Goal: Task Accomplishment & Management: Use online tool/utility

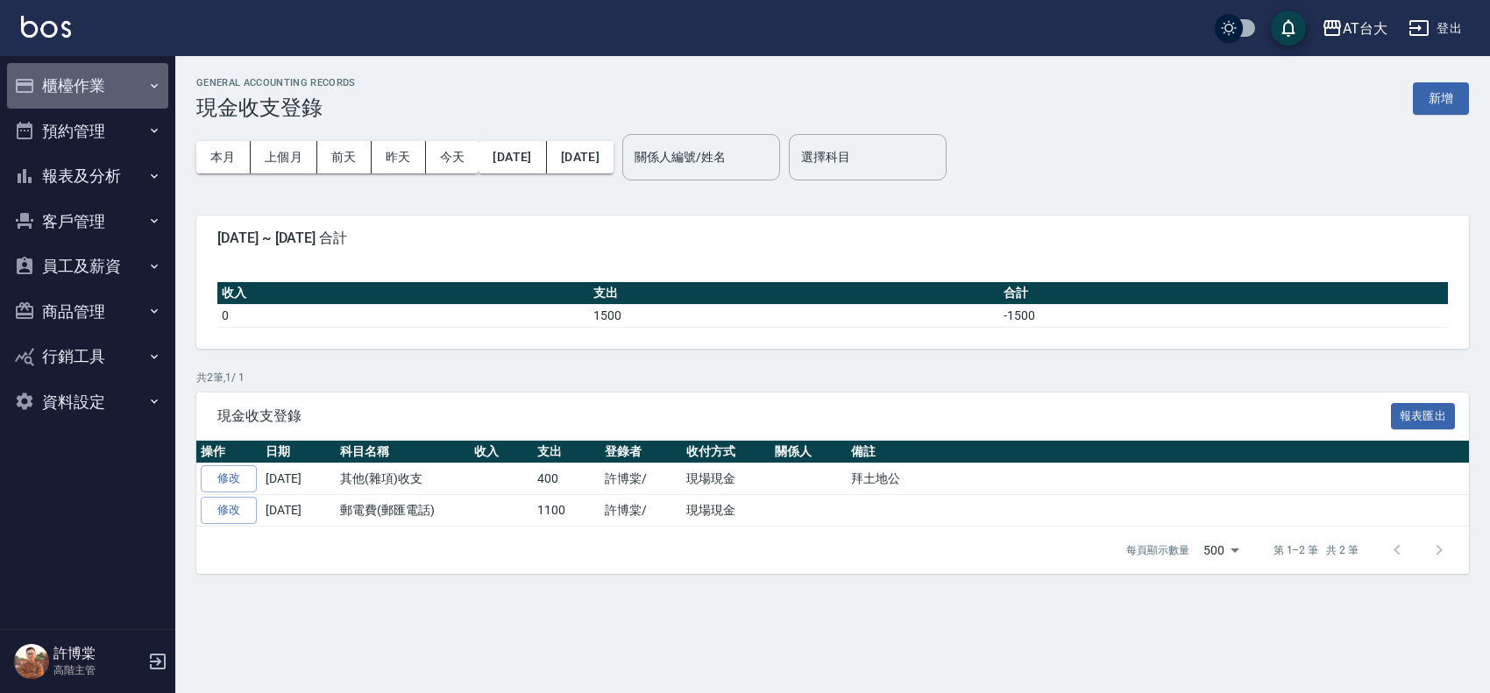
click at [138, 93] on button "櫃檯作業" at bounding box center [87, 86] width 161 height 46
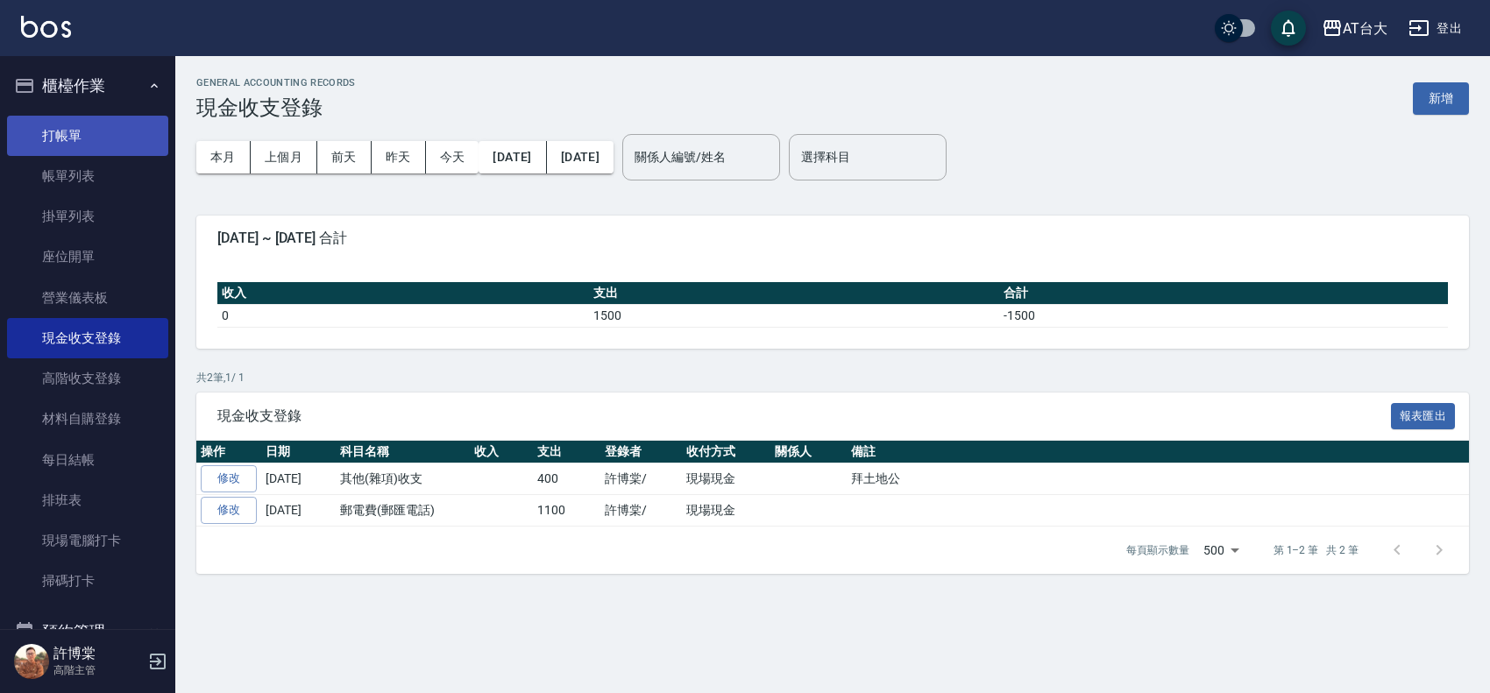
click at [124, 127] on link "打帳單" at bounding box center [87, 136] width 161 height 40
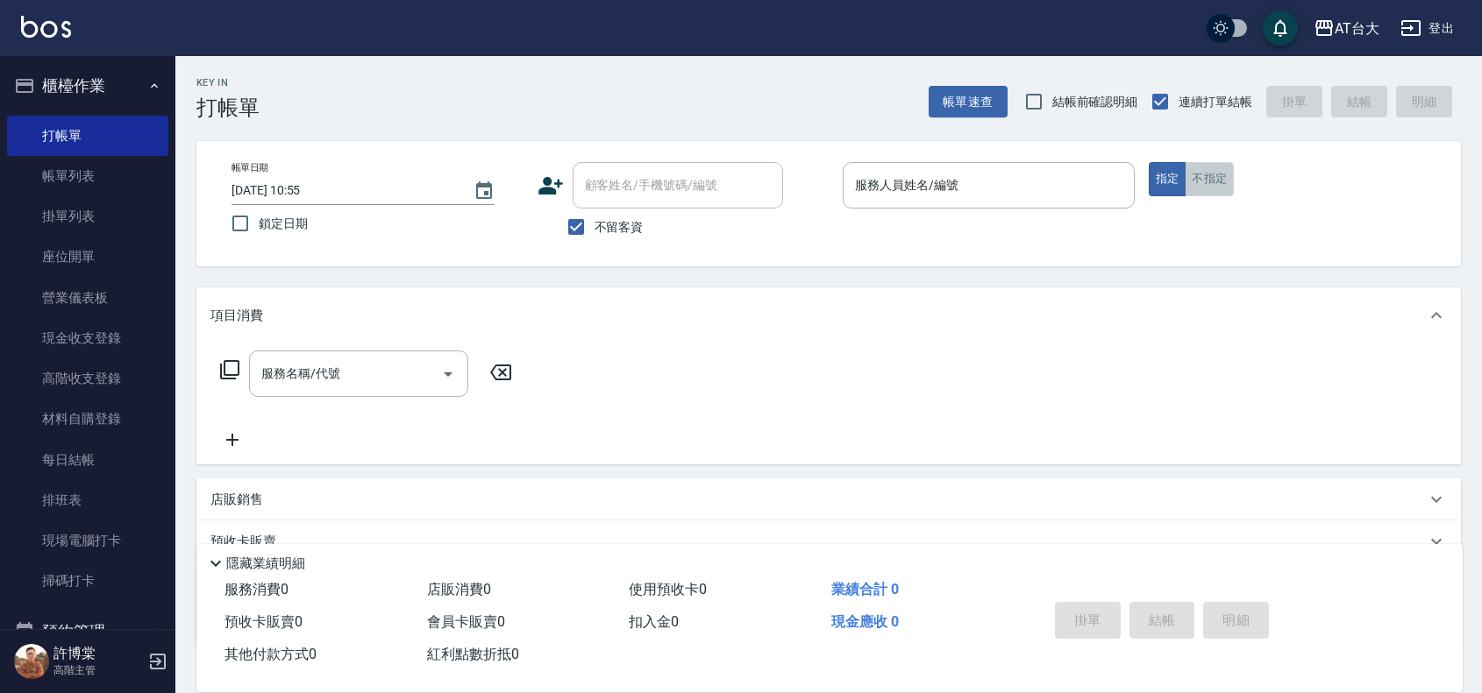
click at [1225, 185] on button "不指定" at bounding box center [1208, 179] width 49 height 34
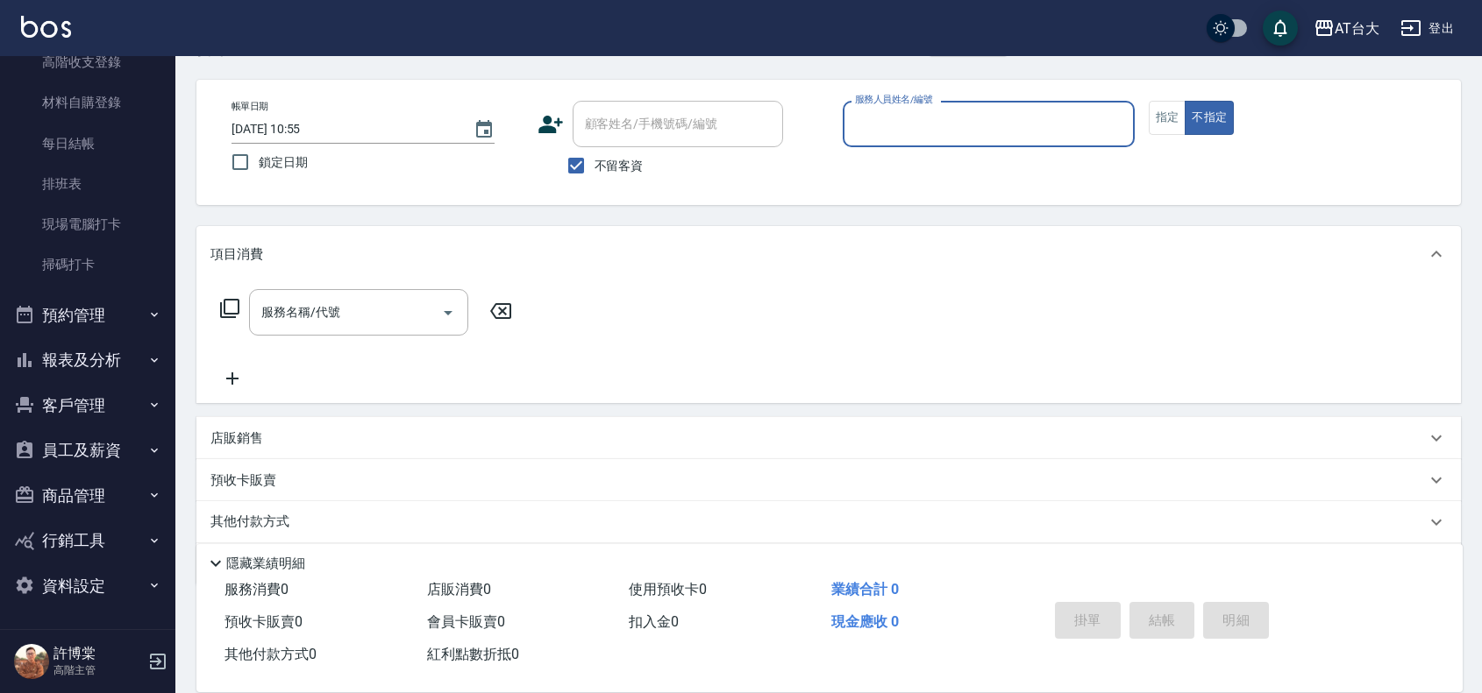
scroll to position [120, 0]
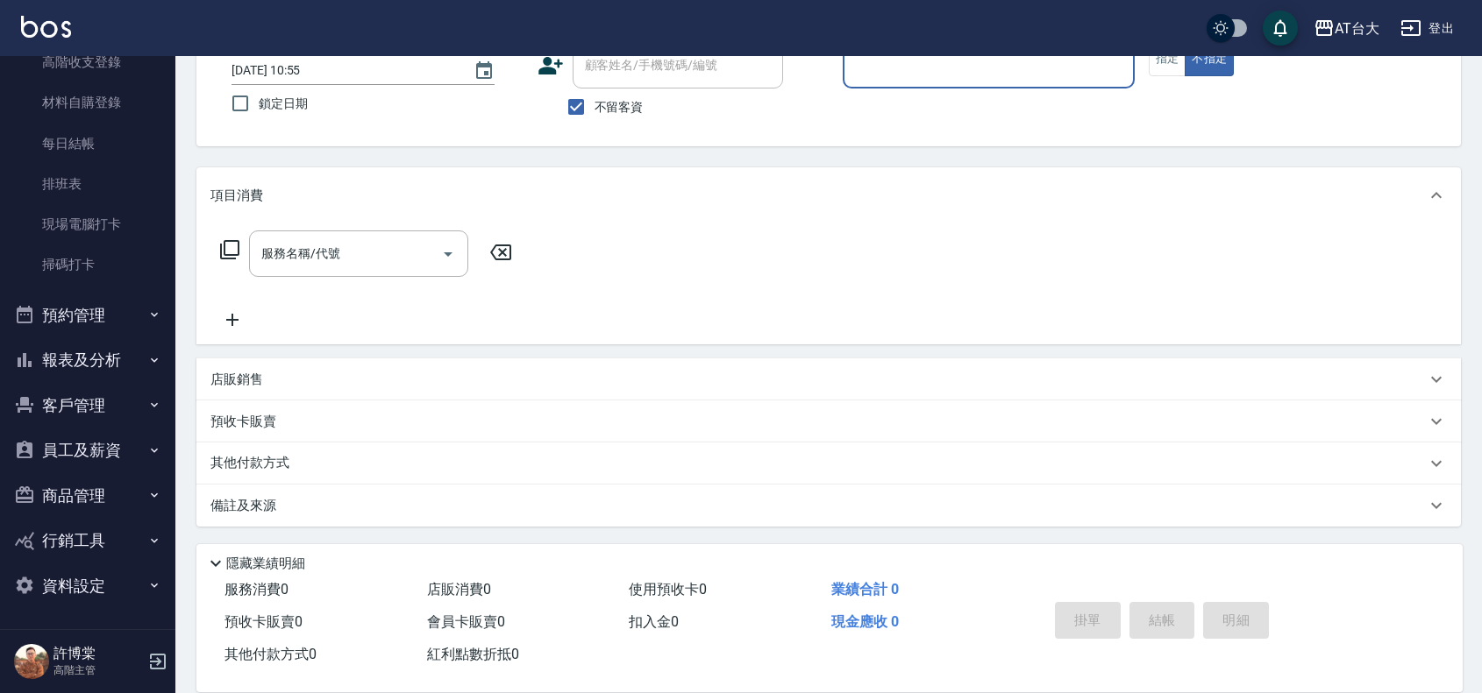
click at [36, 347] on button "報表及分析" at bounding box center [87, 361] width 161 height 46
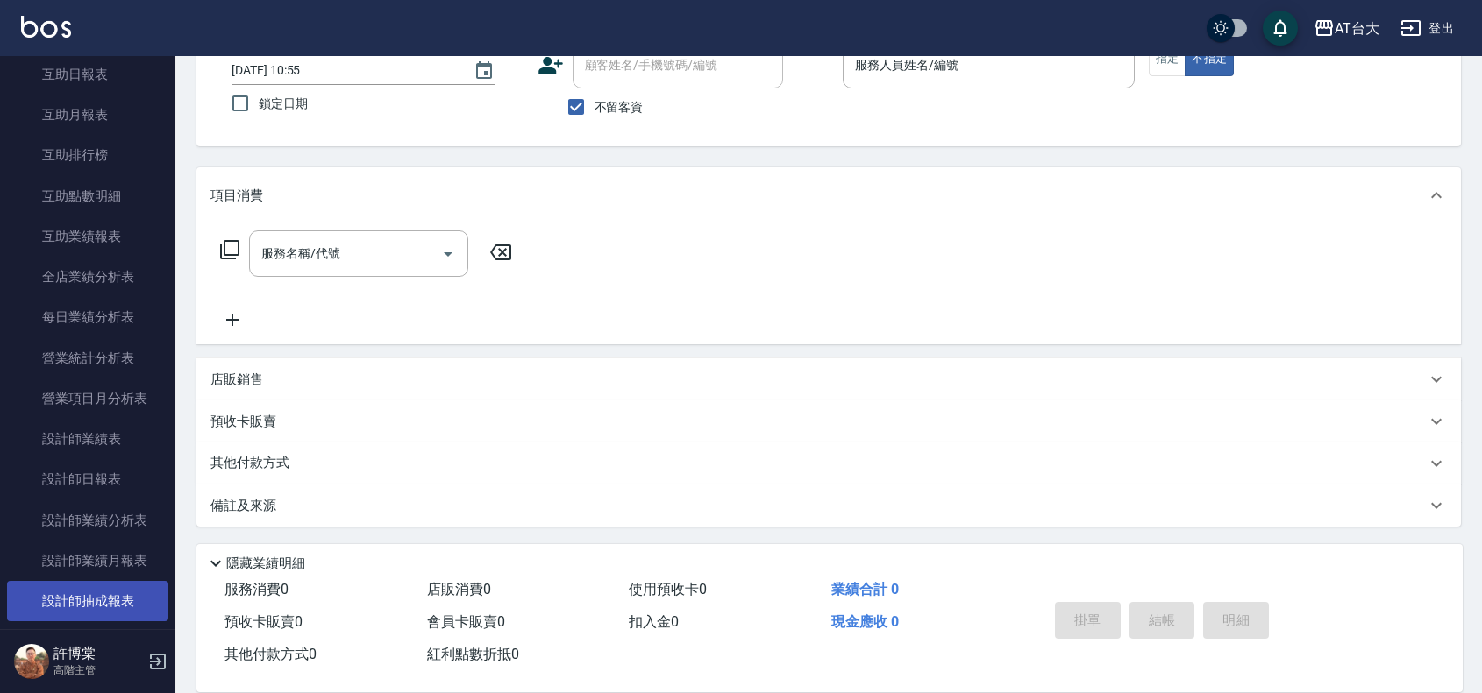
scroll to position [1084, 0]
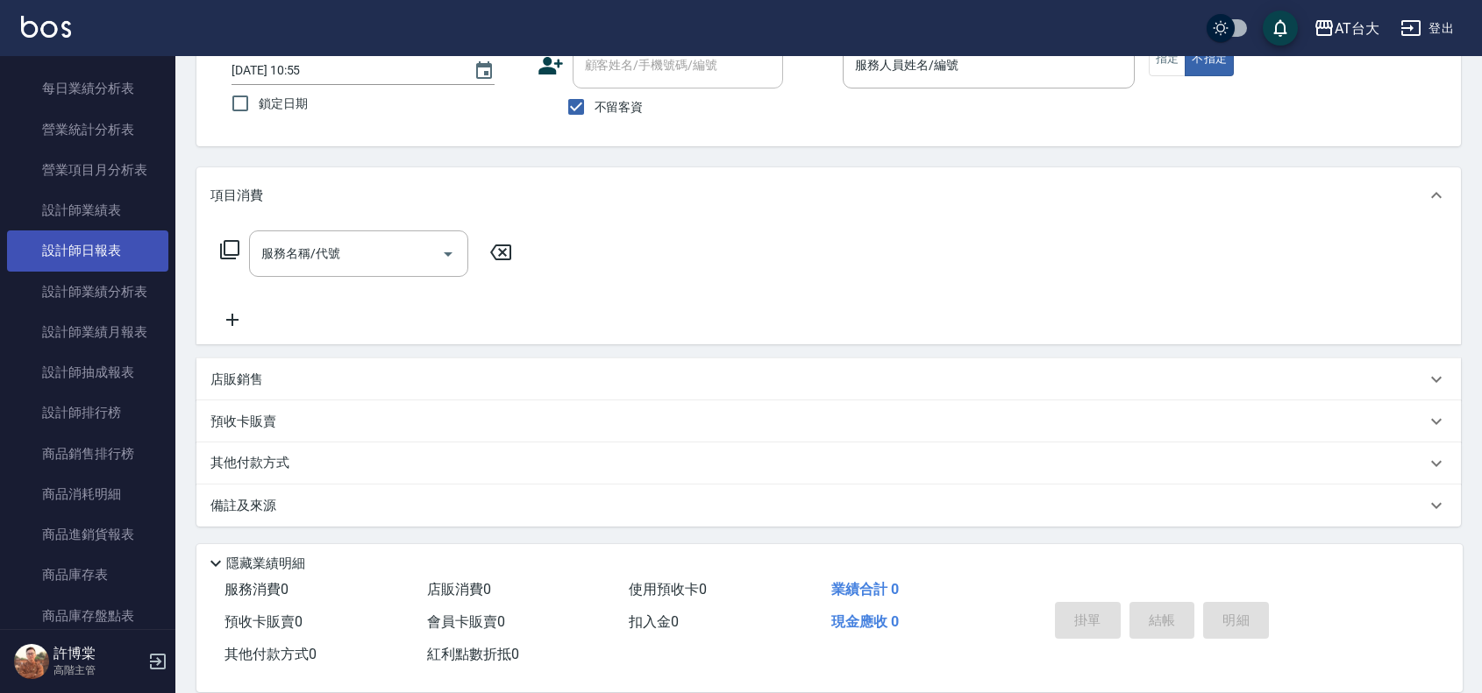
click at [107, 237] on link "設計師日報表" at bounding box center [87, 251] width 161 height 40
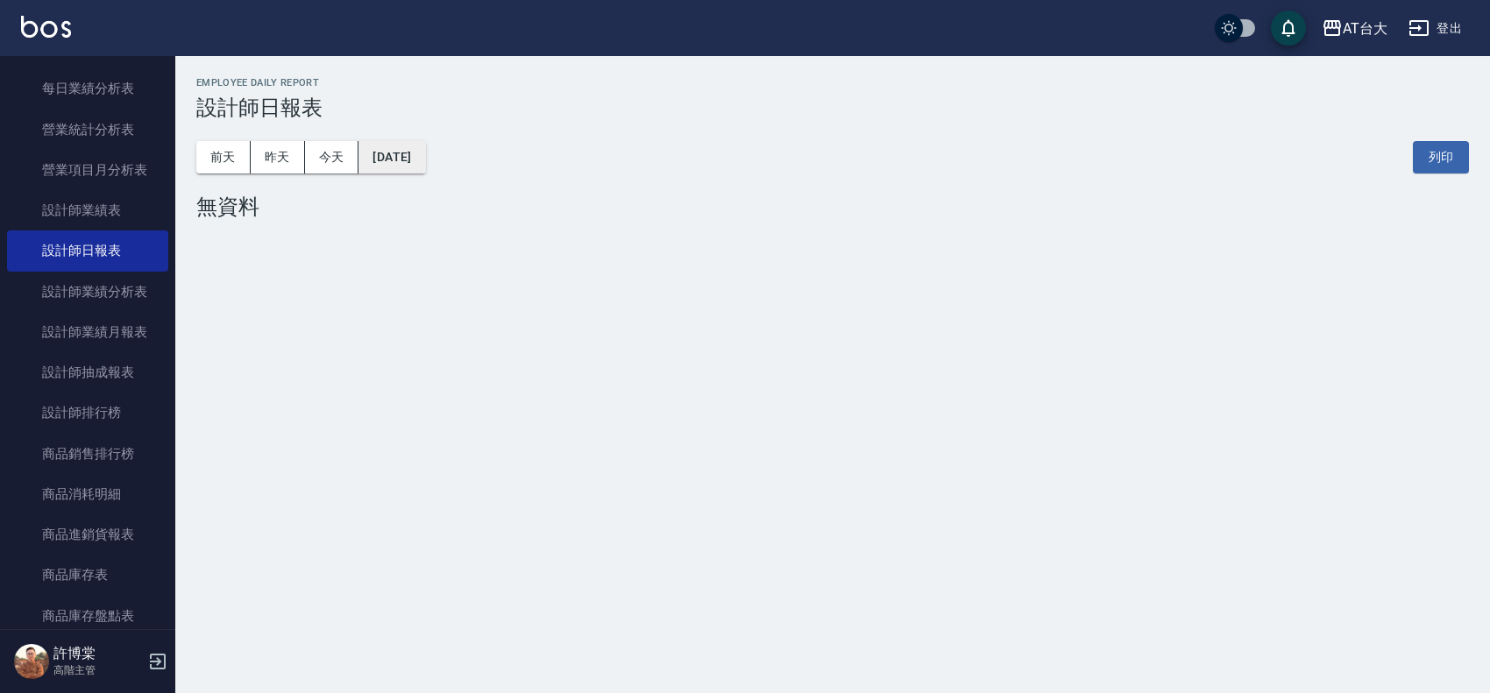
click at [425, 163] on button "[DATE]" at bounding box center [392, 157] width 67 height 32
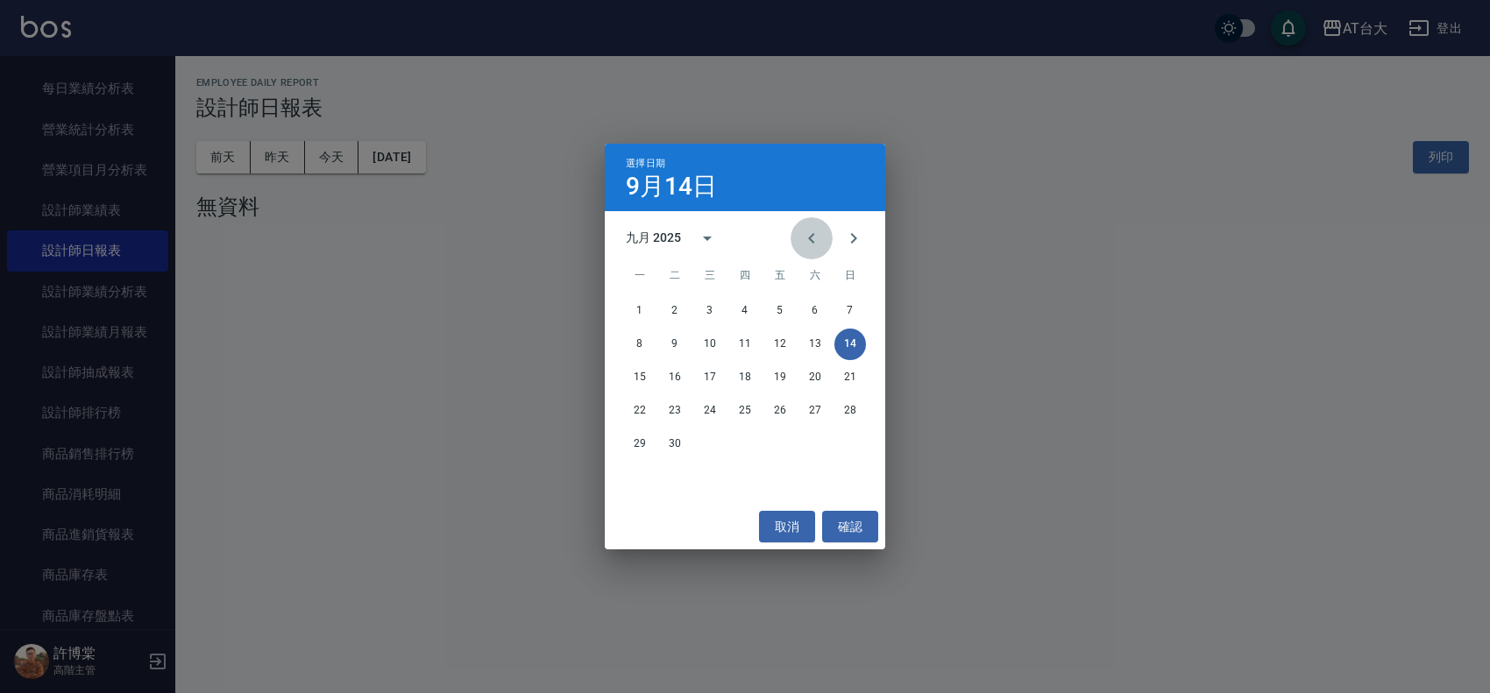
click at [804, 239] on icon "Previous month" at bounding box center [811, 238] width 21 height 21
click at [636, 386] on button "14" at bounding box center [640, 378] width 32 height 32
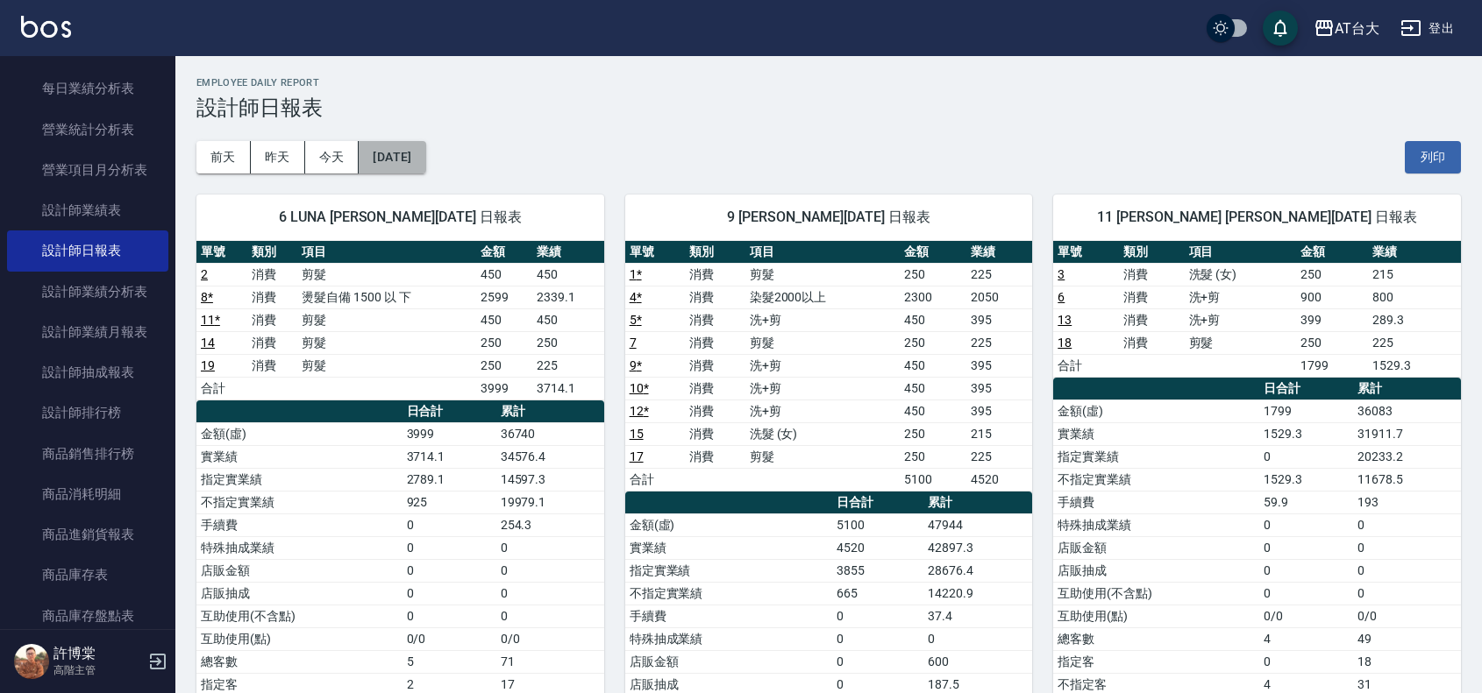
click at [425, 164] on button "[DATE]" at bounding box center [392, 157] width 67 height 32
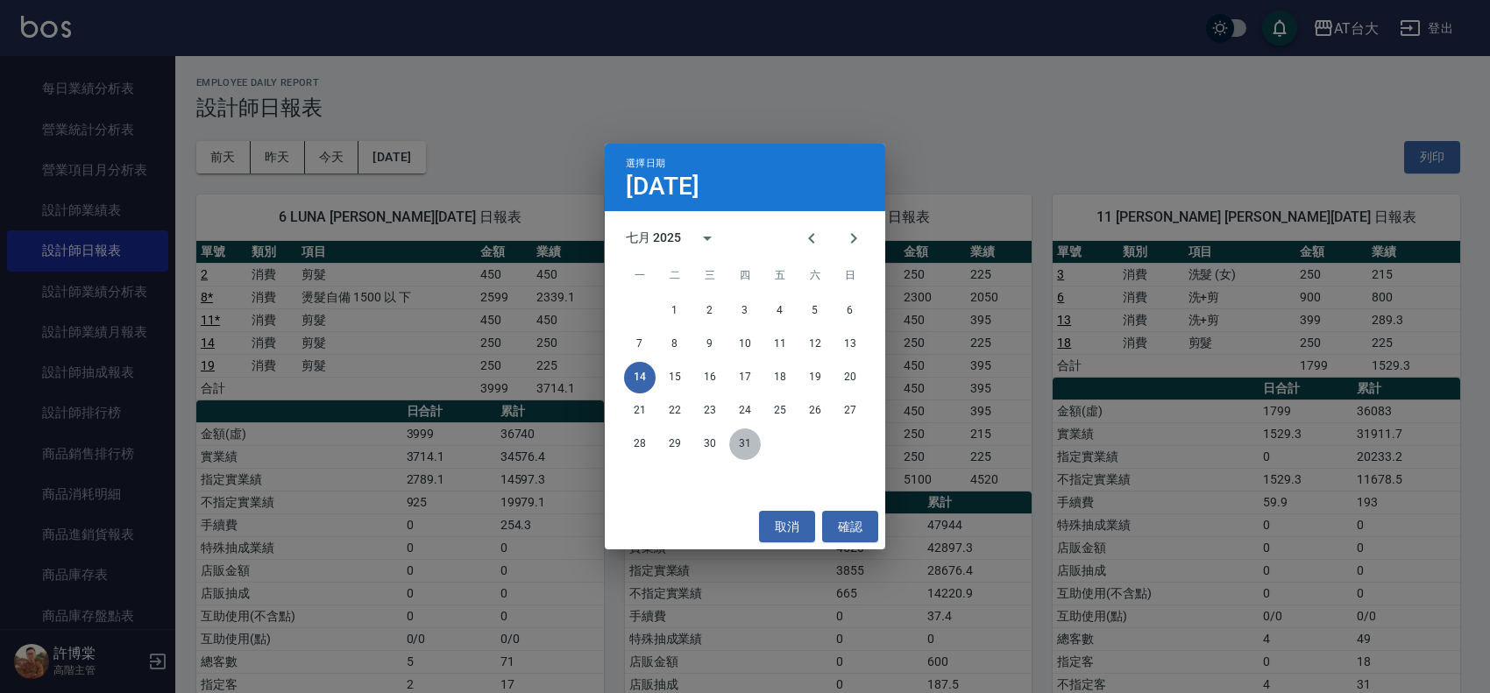
click at [735, 441] on button "31" at bounding box center [745, 445] width 32 height 32
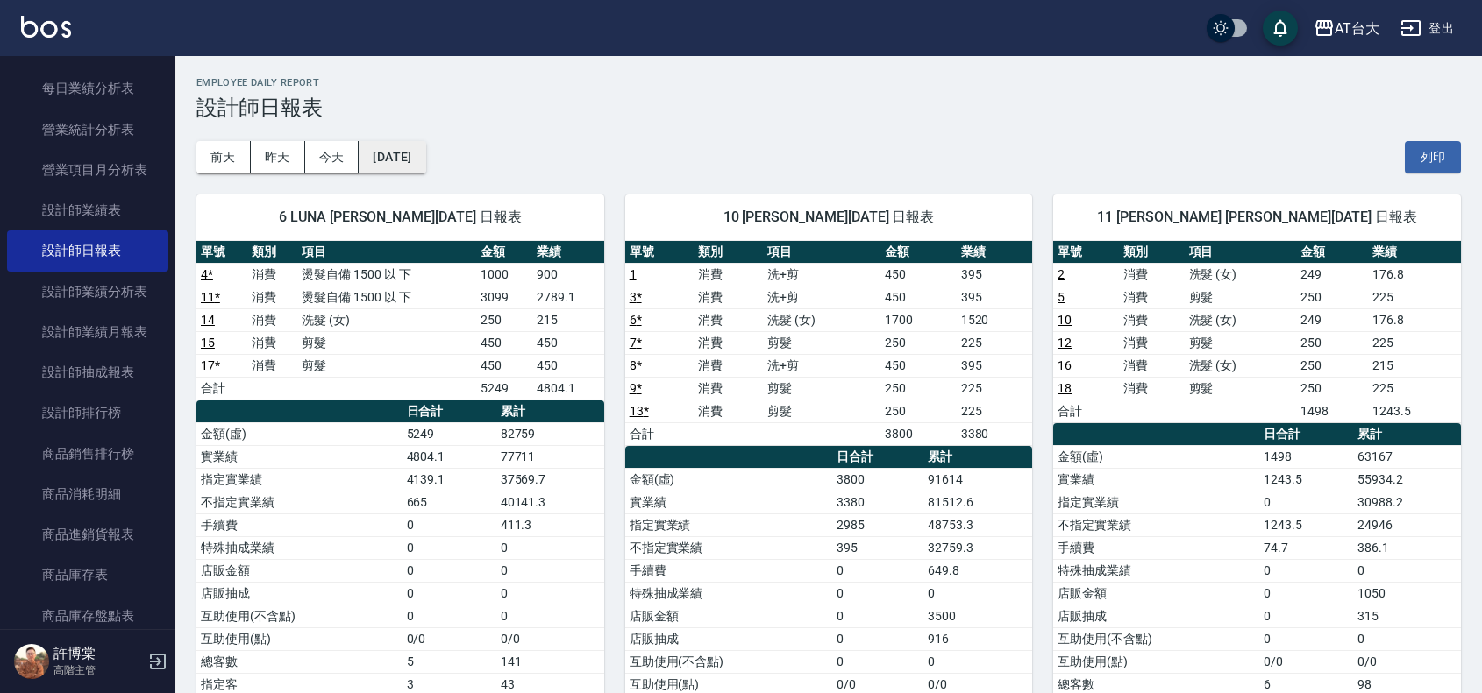
click at [419, 164] on button "[DATE]" at bounding box center [392, 157] width 67 height 32
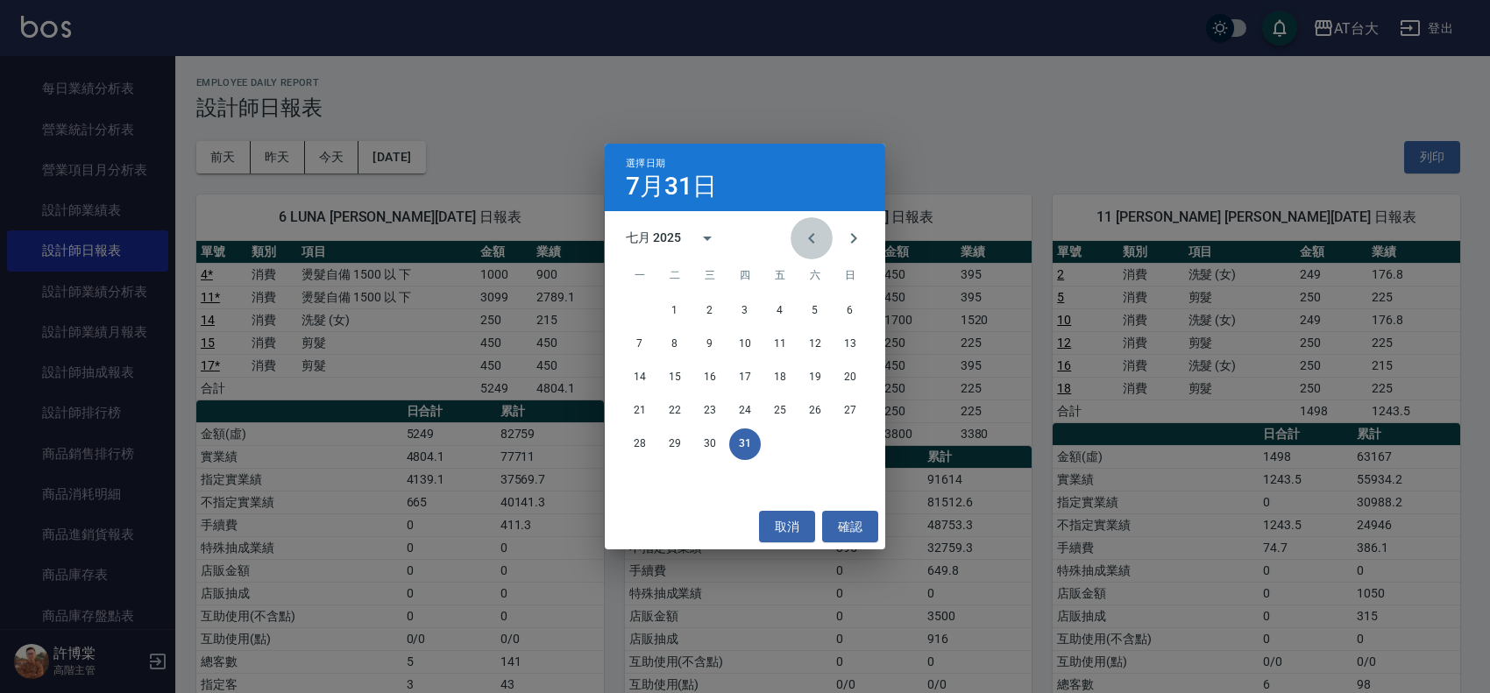
click at [822, 237] on button "Previous month" at bounding box center [812, 238] width 42 height 42
click at [847, 238] on icon "Next month" at bounding box center [853, 238] width 21 height 21
click at [633, 373] on button "14" at bounding box center [640, 378] width 32 height 32
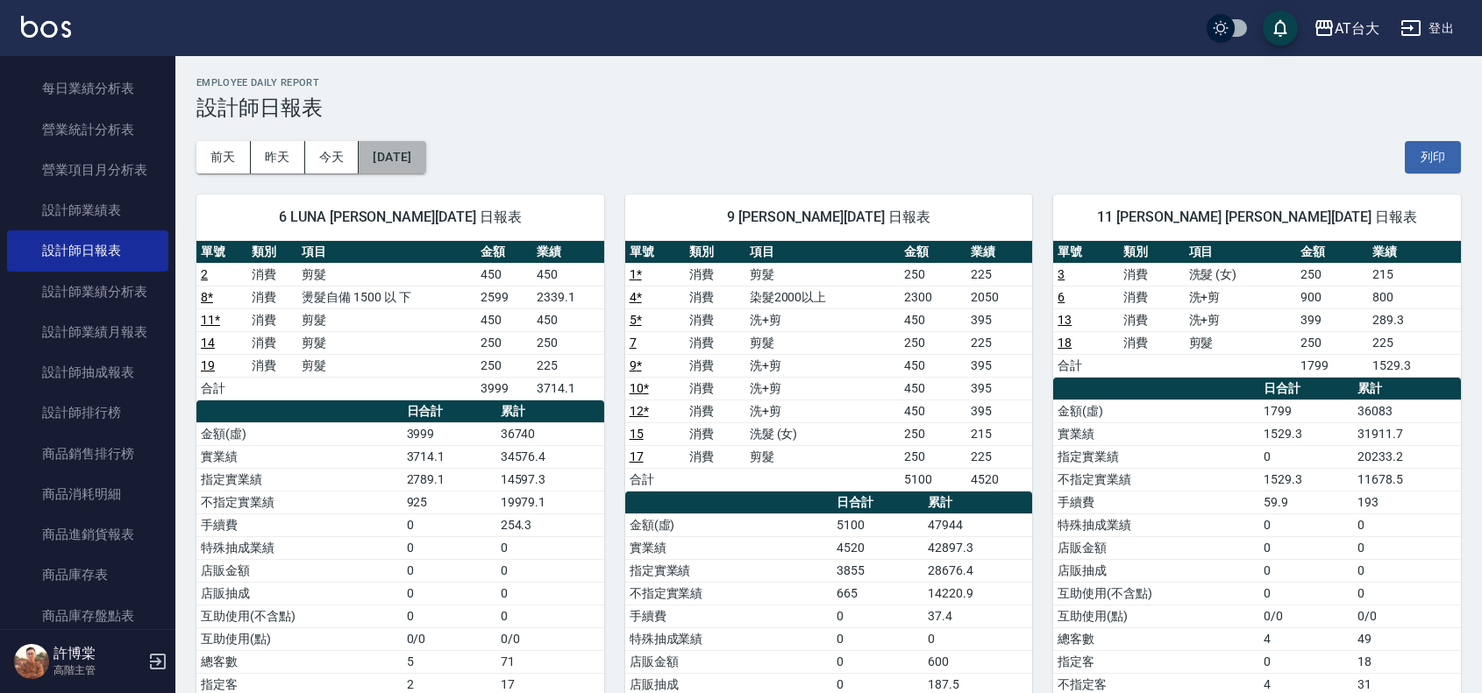
click at [425, 160] on button "[DATE]" at bounding box center [392, 157] width 67 height 32
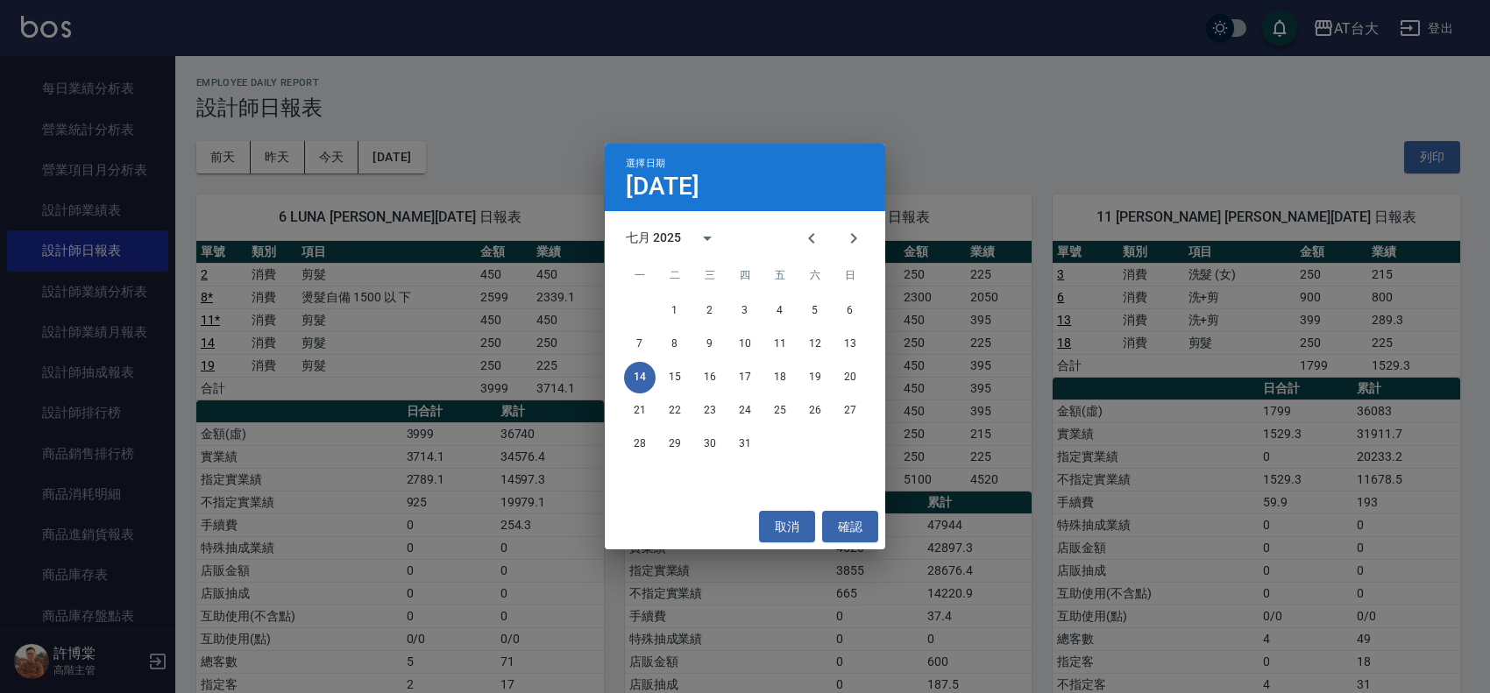
click at [518, 130] on div "選擇日期 [DATE] 七月 2025 一 二 三 四 五 六 日 1 2 3 4 5 6 7 8 9 10 11 12 13 14 15 16 17 18 …" at bounding box center [745, 346] width 1490 height 693
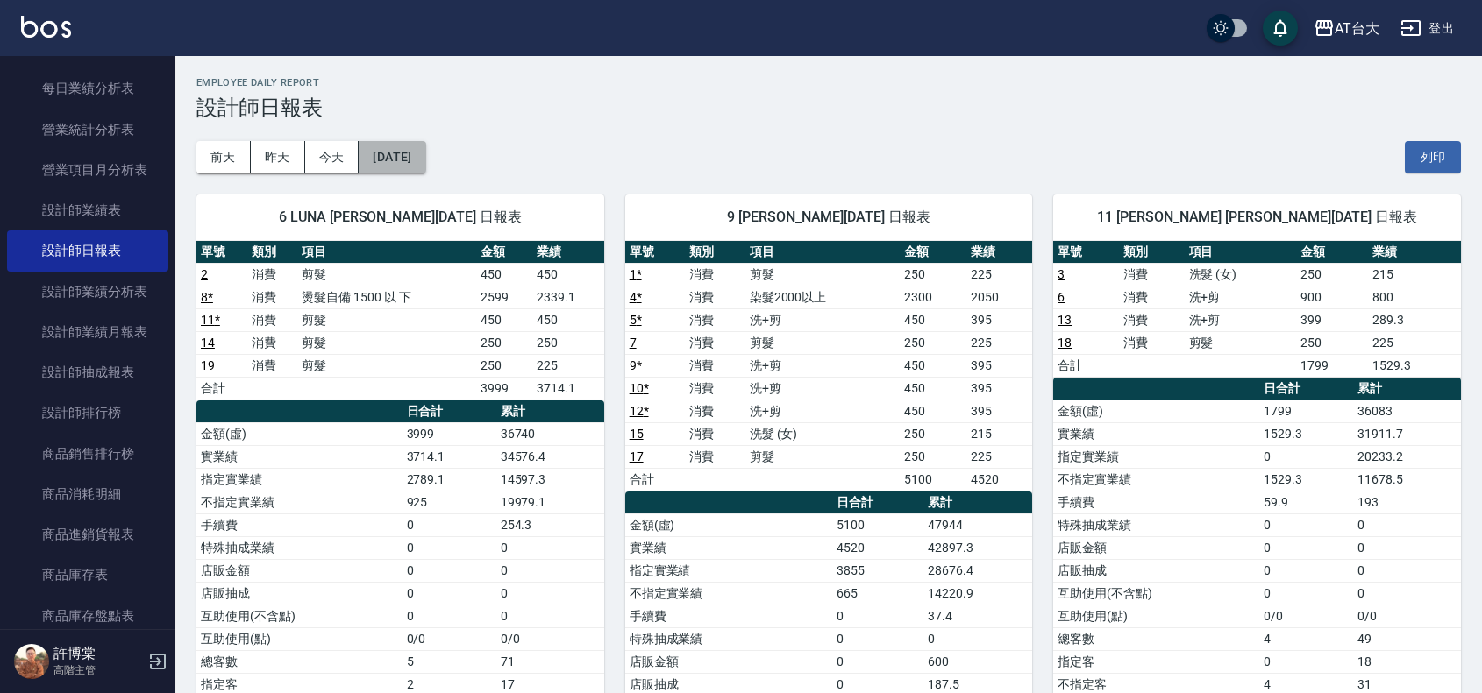
click at [425, 172] on button "[DATE]" at bounding box center [392, 157] width 67 height 32
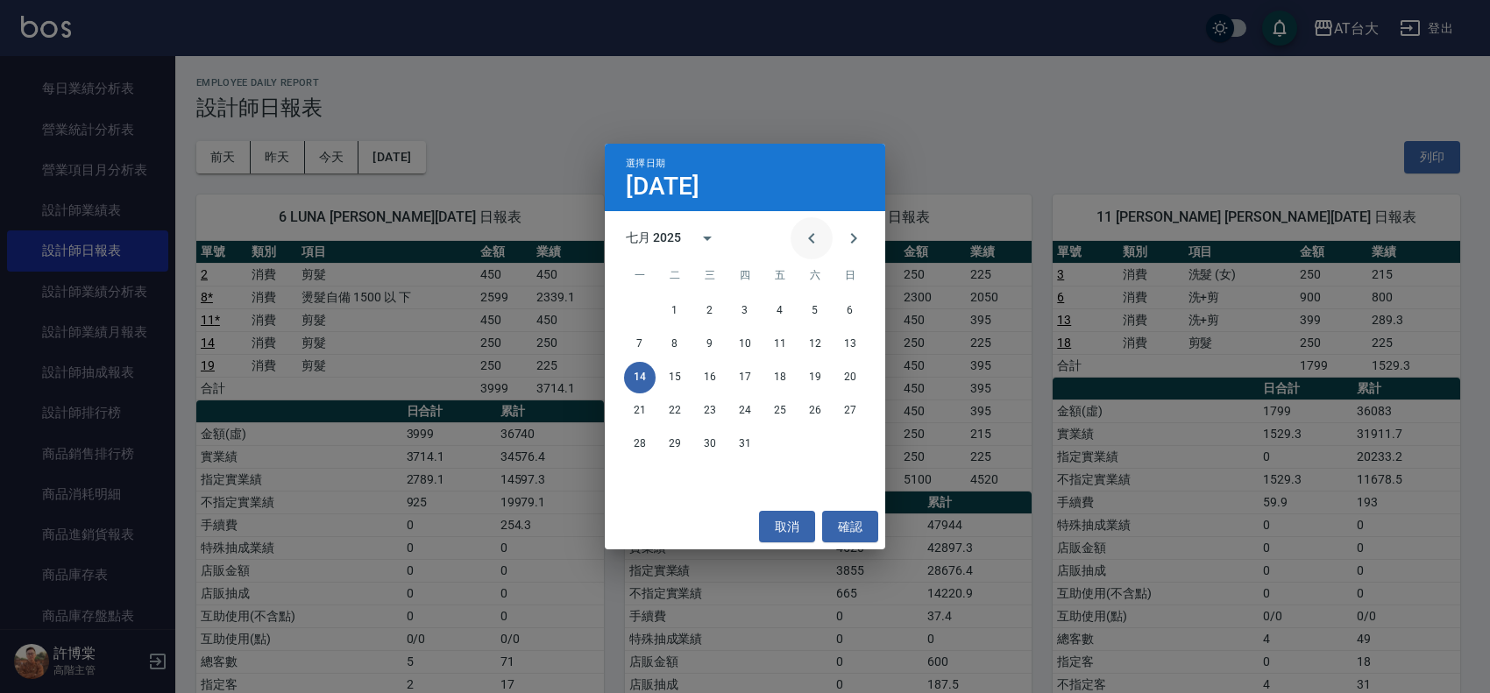
click at [816, 225] on button "Previous month" at bounding box center [812, 238] width 42 height 42
click at [811, 380] on button "14" at bounding box center [816, 378] width 32 height 32
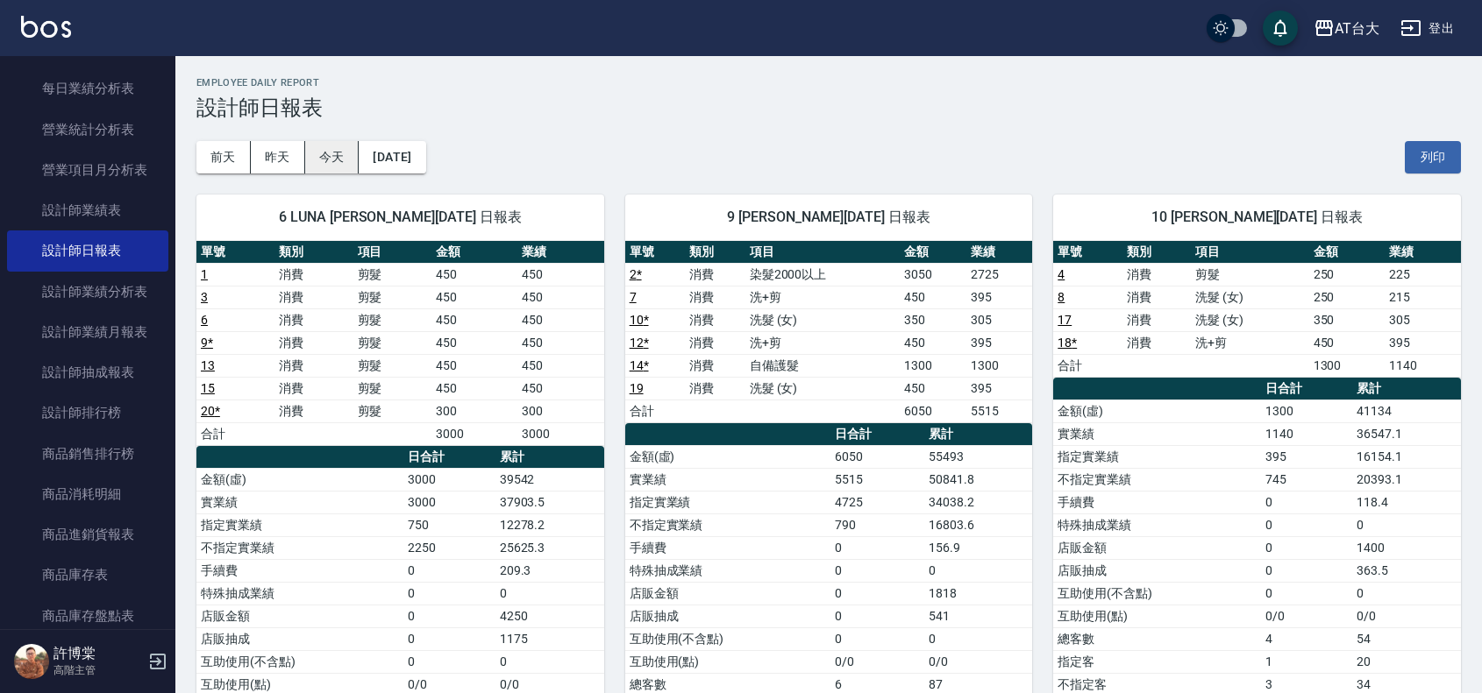
click at [338, 165] on button "今天" at bounding box center [332, 157] width 54 height 32
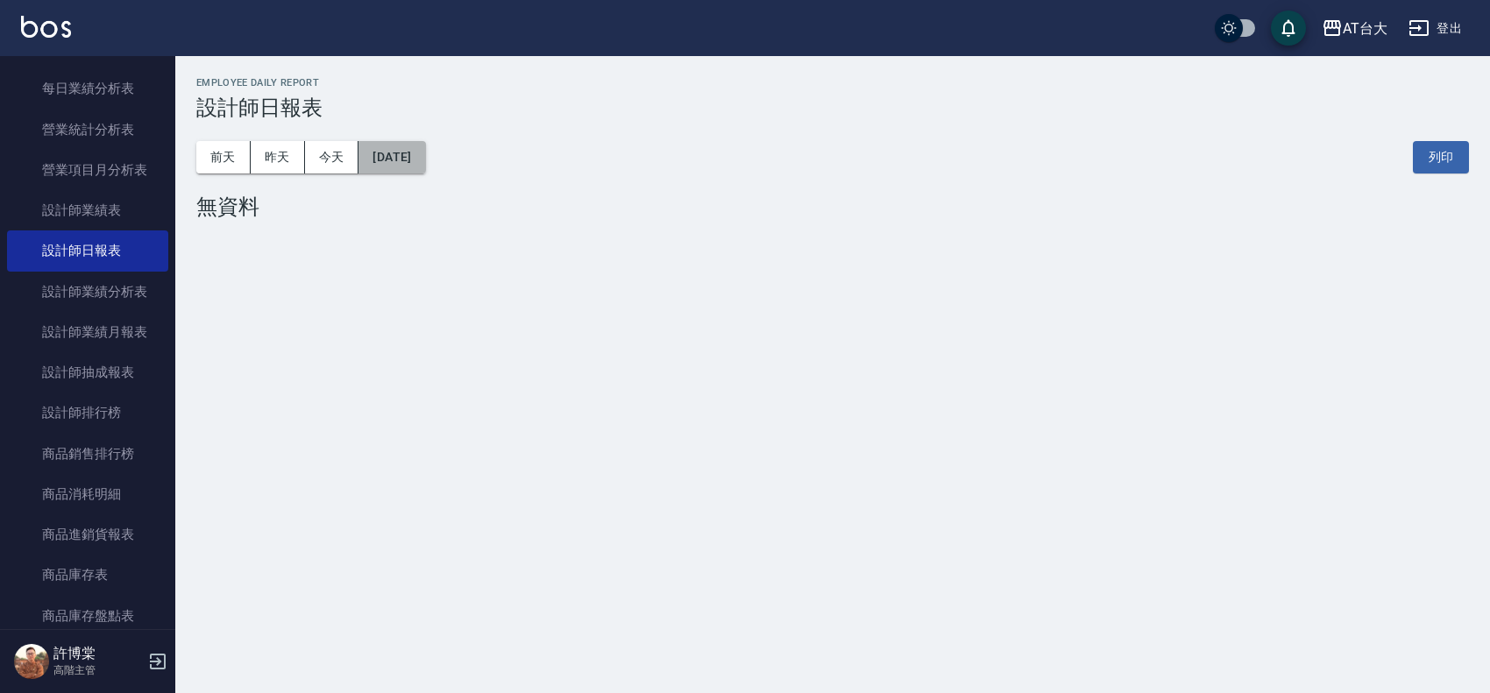
click at [425, 162] on button "[DATE]" at bounding box center [392, 157] width 67 height 32
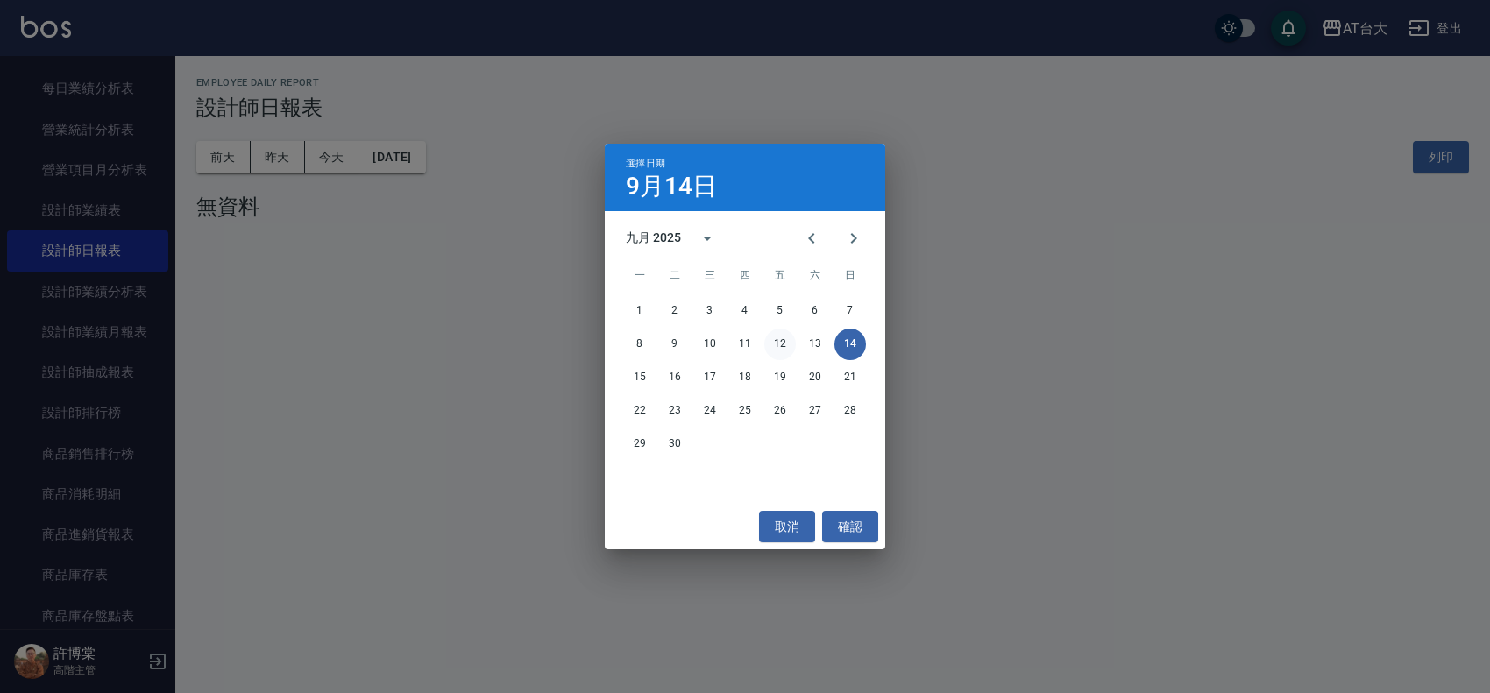
click at [781, 342] on button "12" at bounding box center [780, 345] width 32 height 32
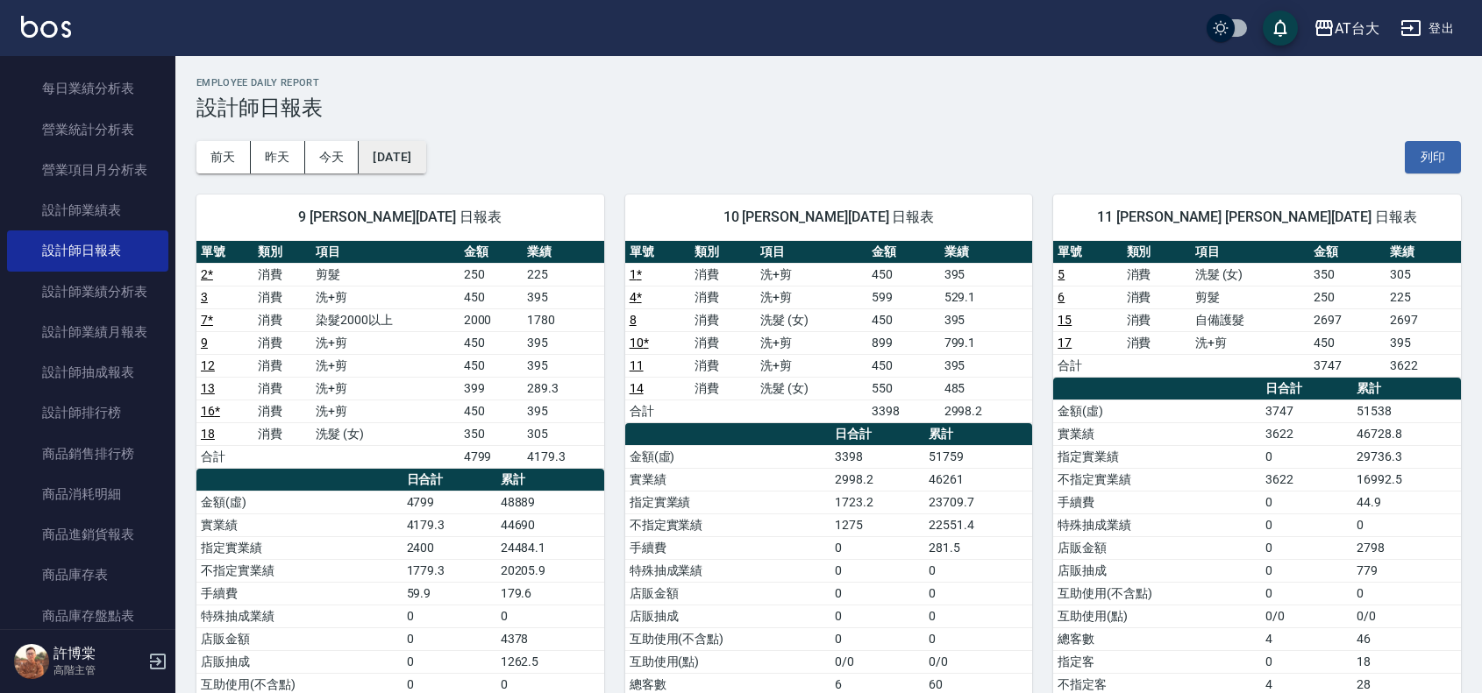
click at [394, 172] on button "[DATE]" at bounding box center [392, 157] width 67 height 32
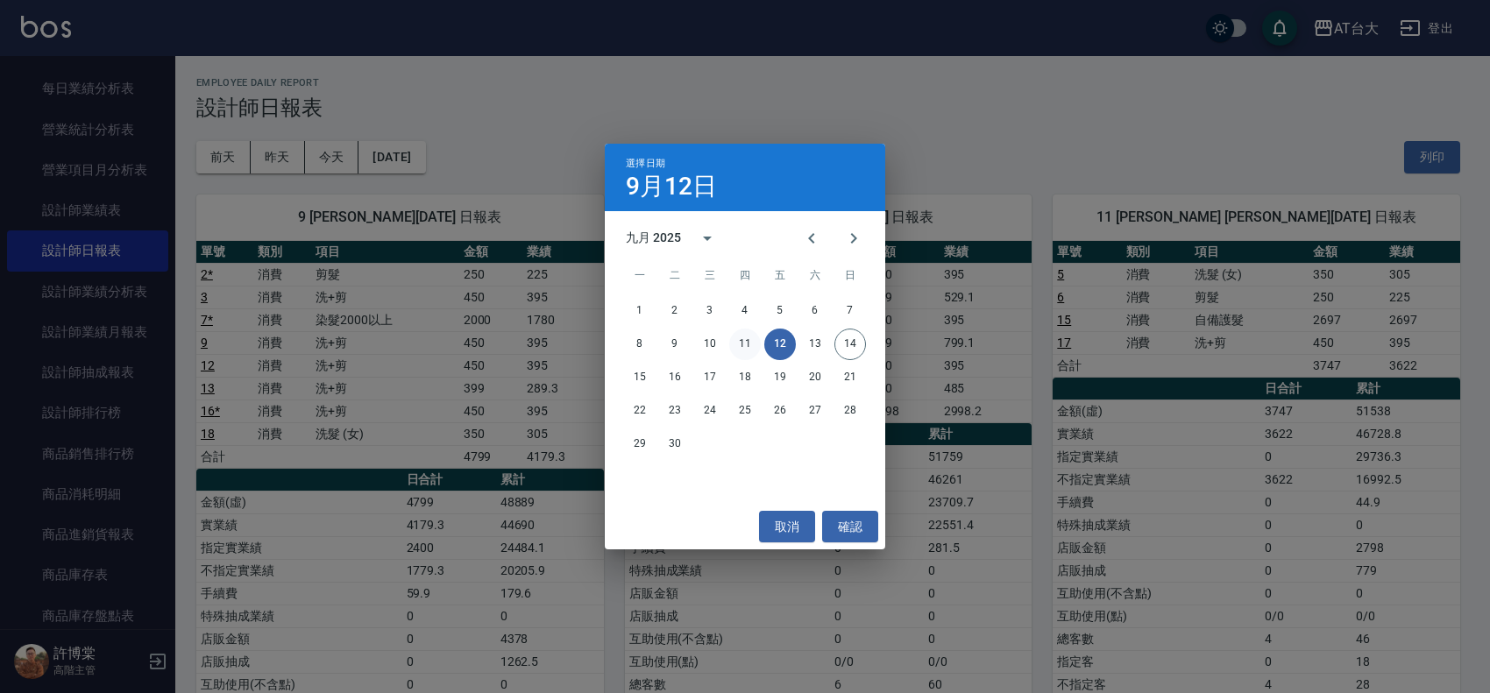
click at [745, 346] on button "11" at bounding box center [745, 345] width 32 height 32
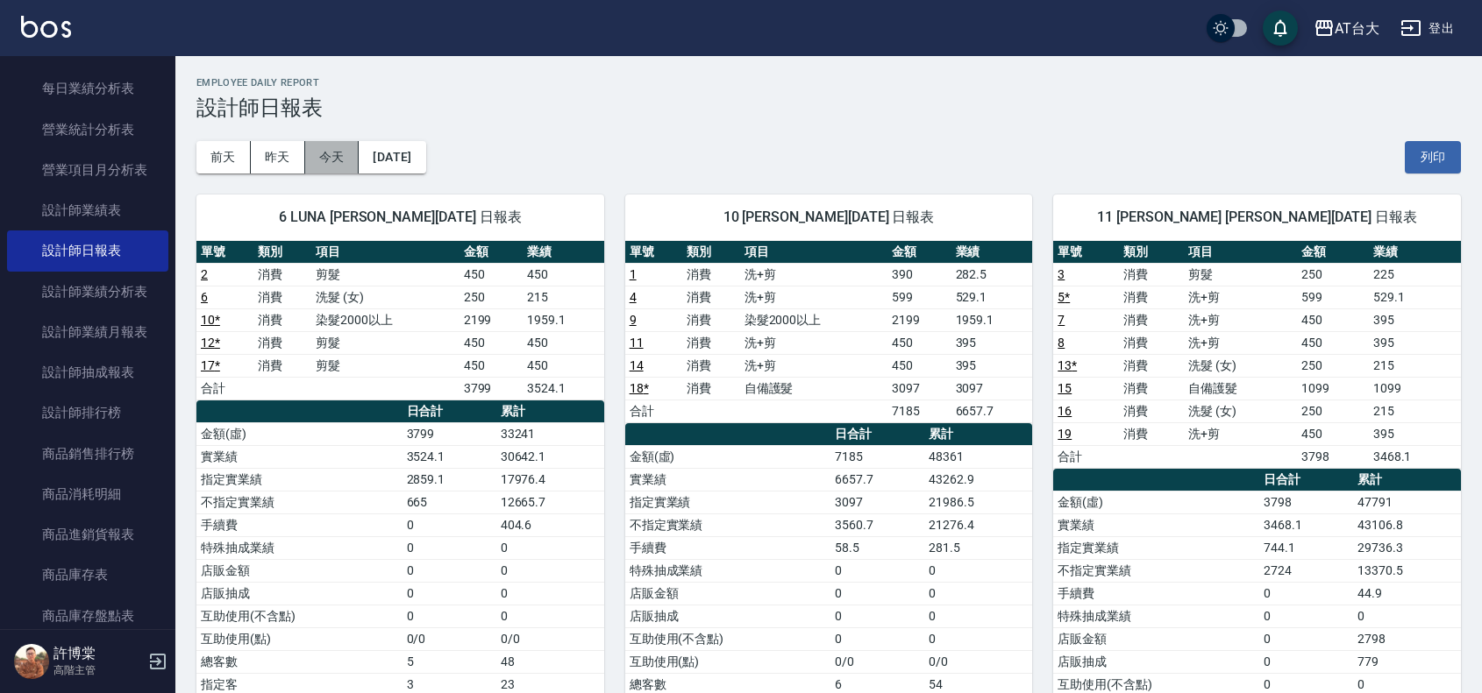
click at [330, 165] on button "今天" at bounding box center [332, 157] width 54 height 32
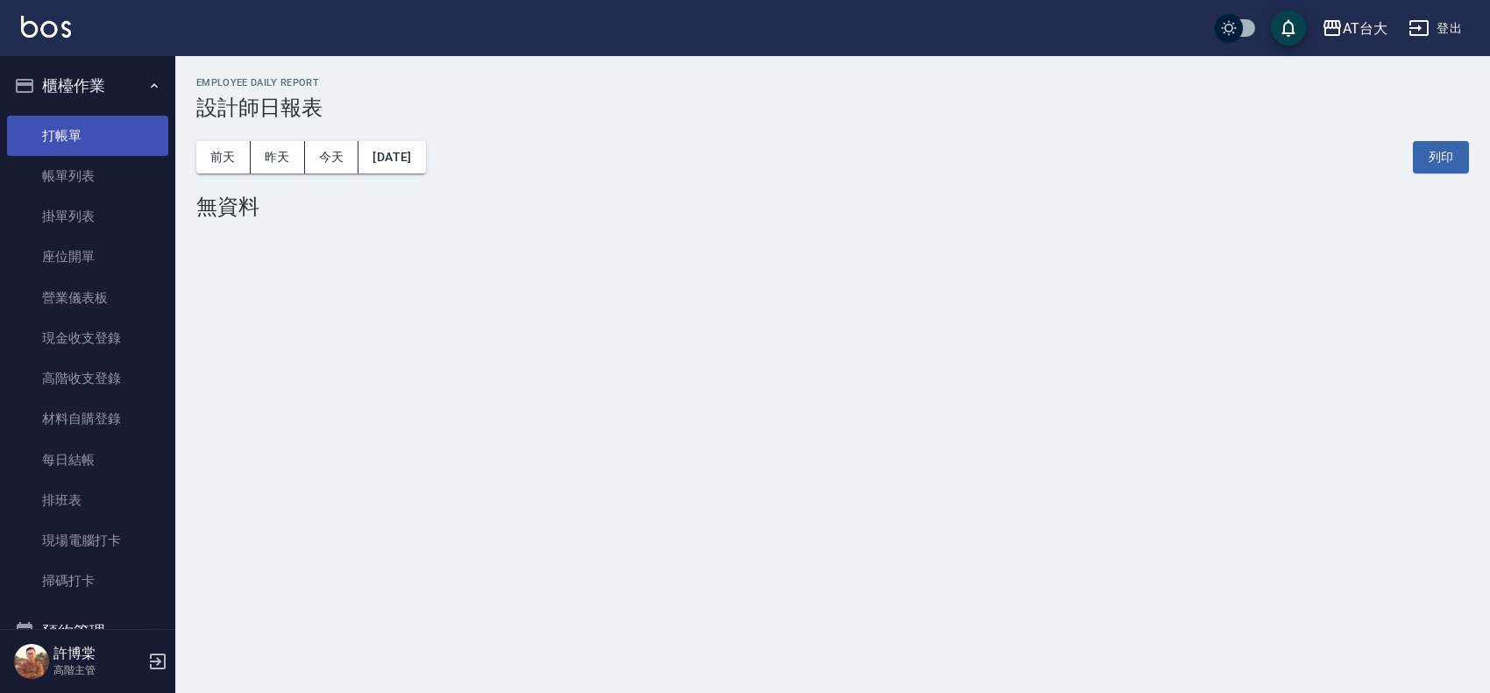
click at [96, 149] on link "打帳單" at bounding box center [87, 136] width 161 height 40
